Goal: Information Seeking & Learning: Check status

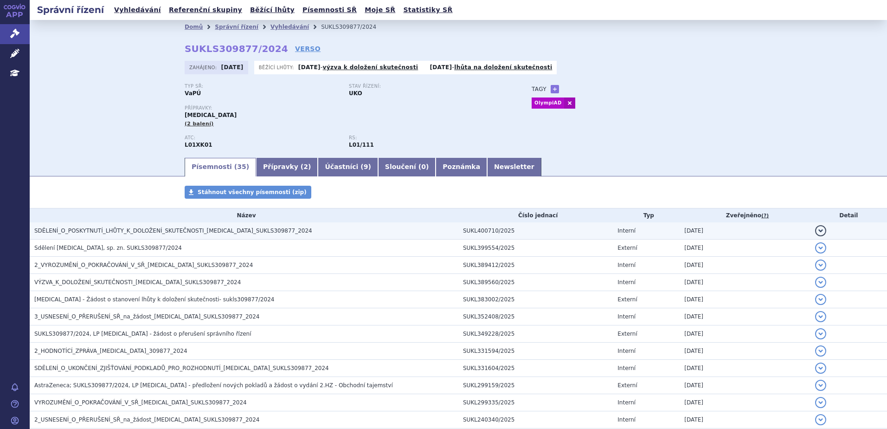
click at [303, 226] on h3 "SDĚLENÍ_O_POSKYTNUTÍ_LHŮTY_K_DOLOŽENÍ_SKUTEČNOSTI_[MEDICAL_DATA]_SUKLS309877_20…" at bounding box center [246, 230] width 424 height 9
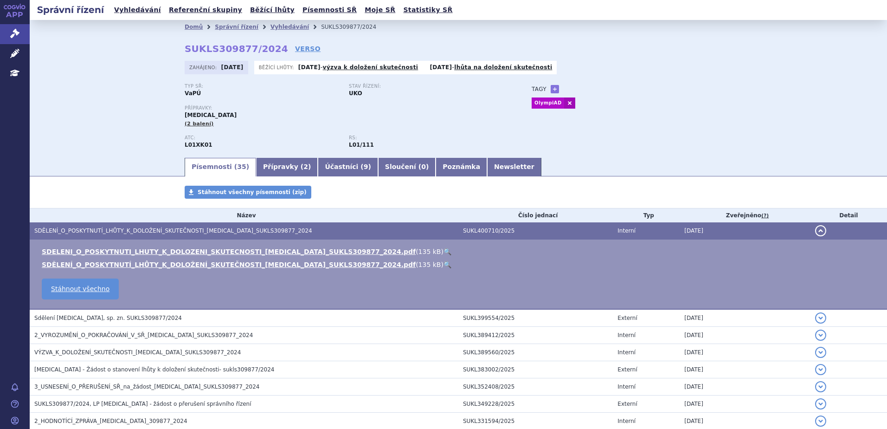
click at [443, 254] on link "🔍" at bounding box center [447, 251] width 8 height 7
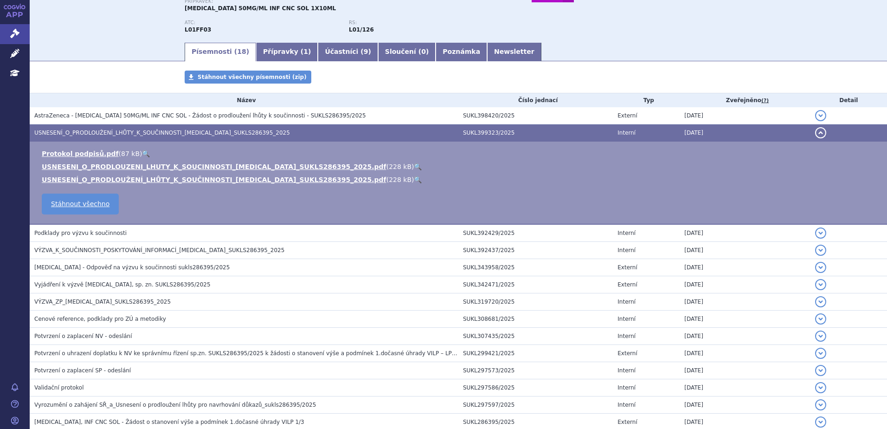
scroll to position [110, 0]
